Goal: Transaction & Acquisition: Purchase product/service

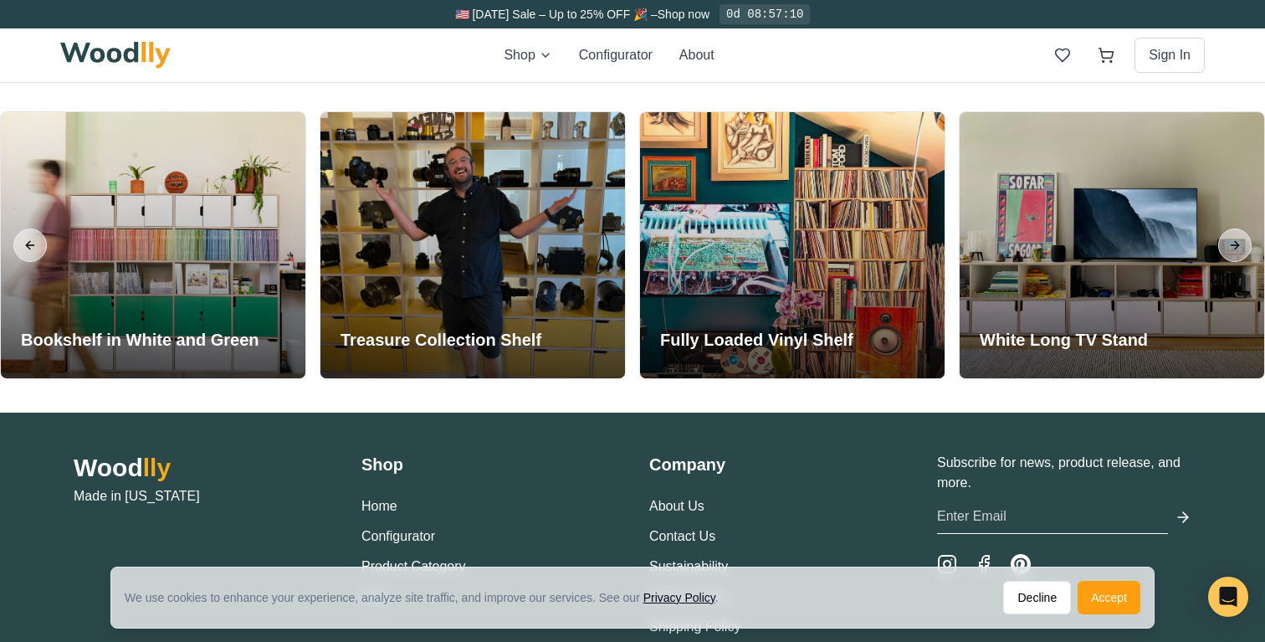
scroll to position [3924, 0]
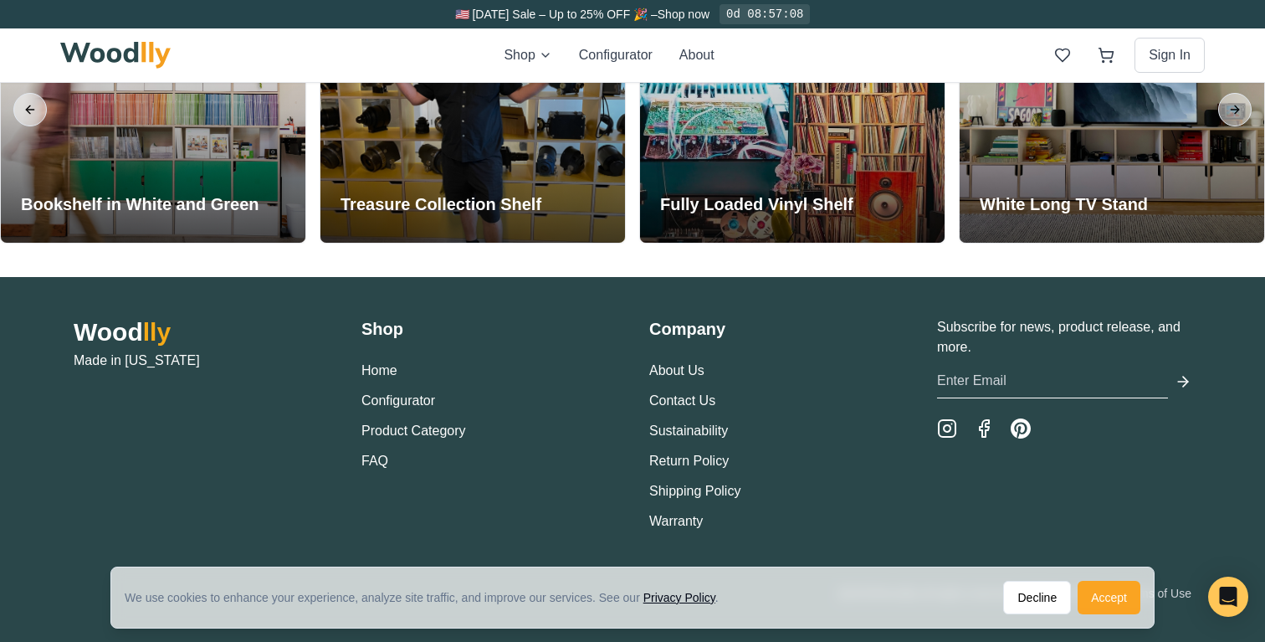
click at [1112, 594] on button "Accept" at bounding box center [1109, 597] width 63 height 33
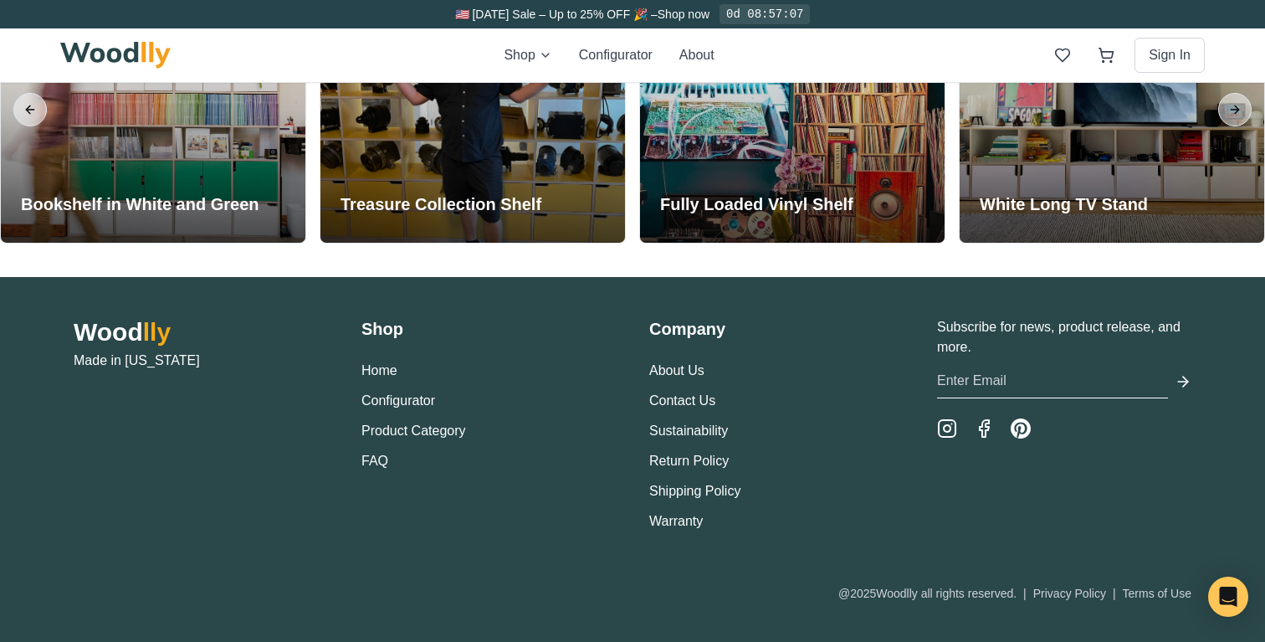
scroll to position [3895, 0]
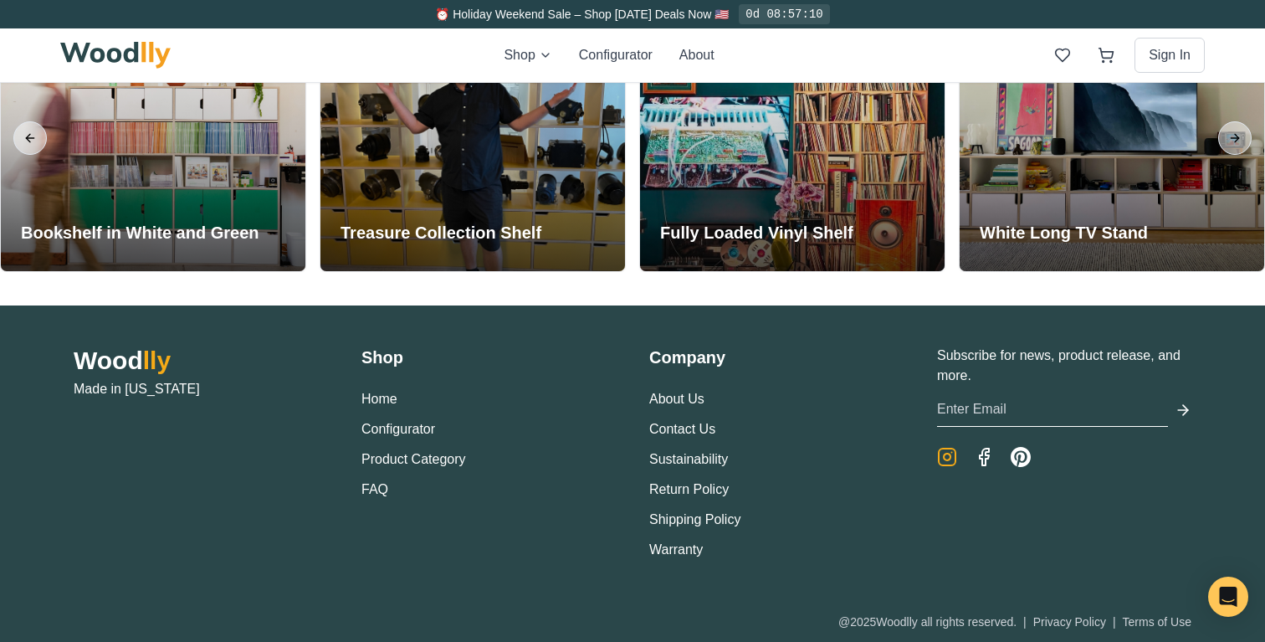
click at [950, 463] on icon "Instagram" at bounding box center [947, 457] width 20 height 20
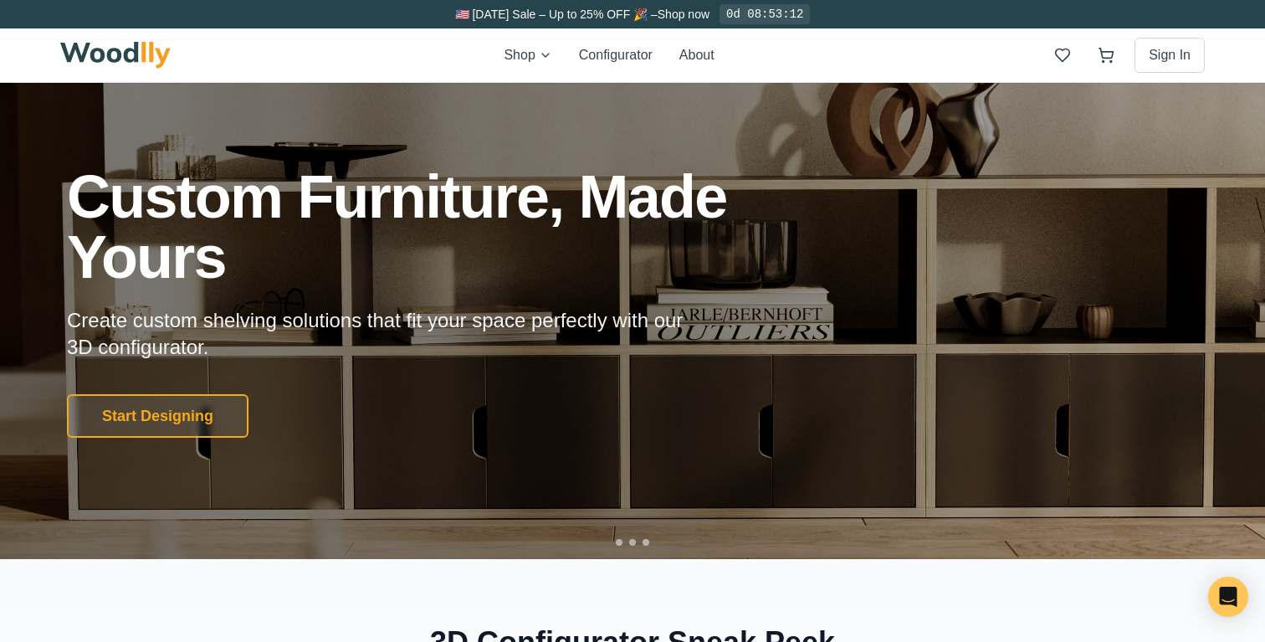
scroll to position [0, 0]
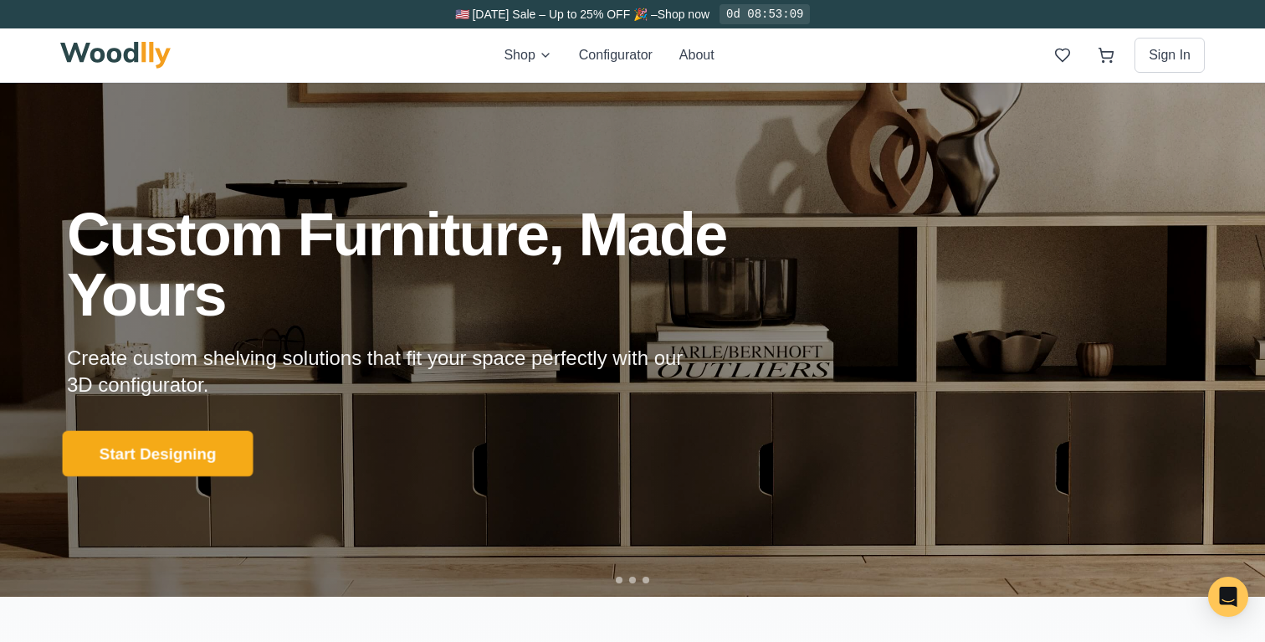
click at [178, 458] on button "Start Designing" at bounding box center [158, 453] width 191 height 46
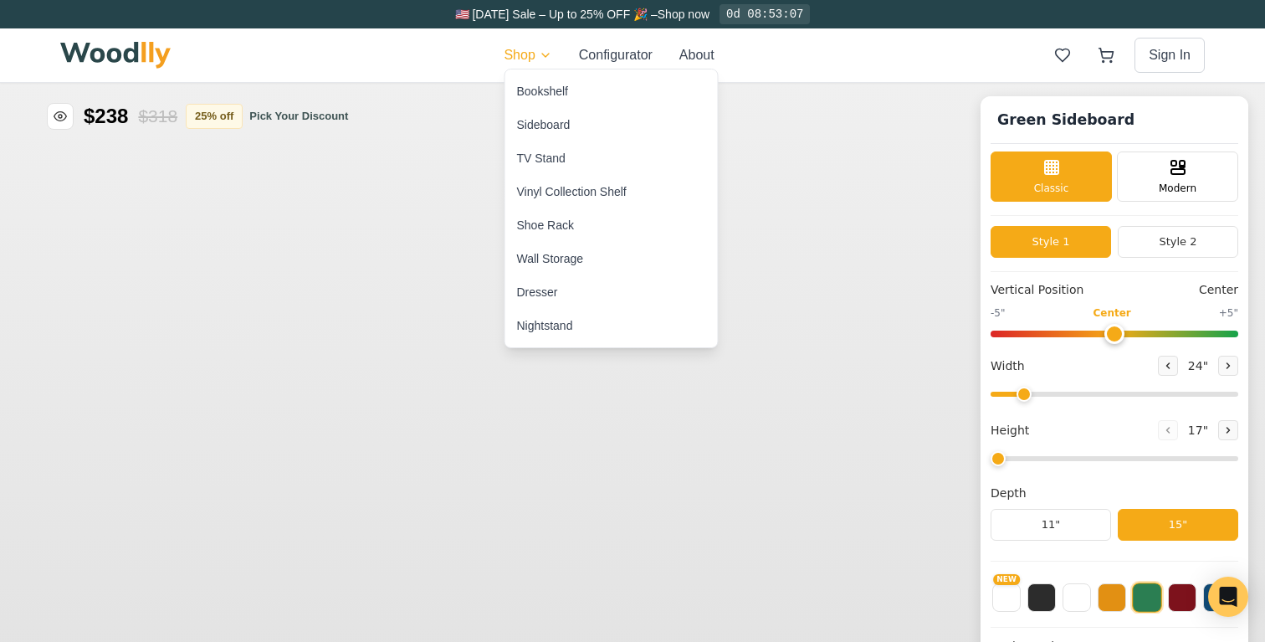
type input "56"
type input "2"
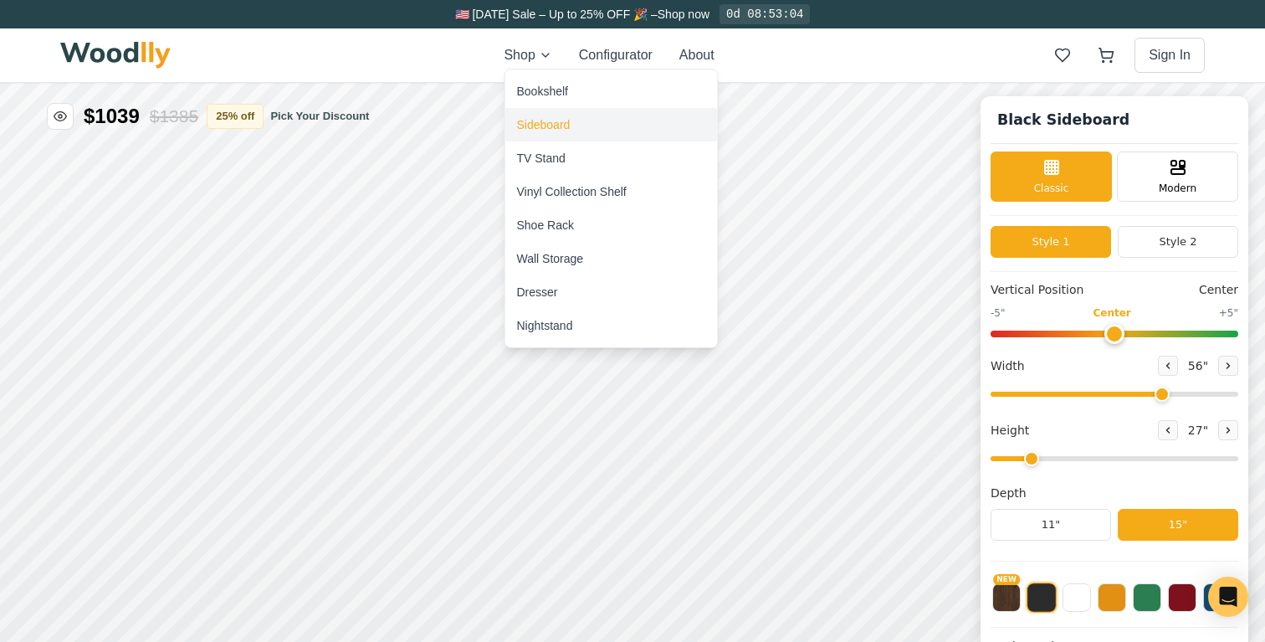
click at [557, 122] on div "Sideboard" at bounding box center [544, 124] width 54 height 17
